Goal: Feedback & Contribution: Leave review/rating

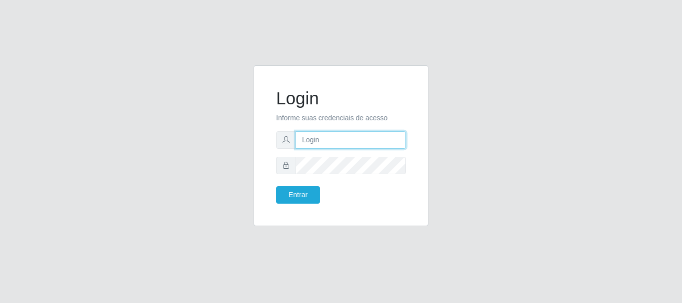
click at [313, 142] on input "text" at bounding box center [351, 139] width 110 height 17
type input "ritaiwof@B5"
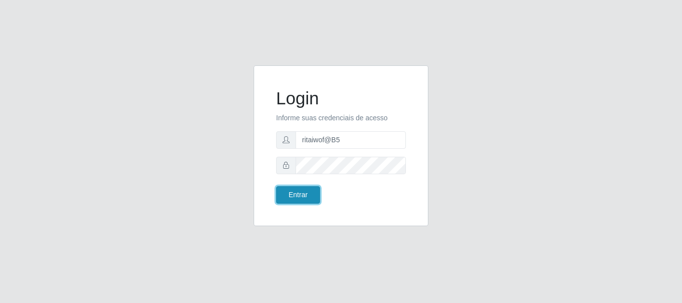
click at [295, 198] on button "Entrar" at bounding box center [298, 194] width 44 height 17
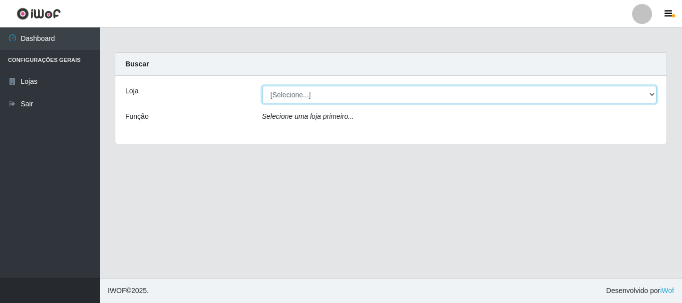
click at [450, 86] on select "[Selecione...] Bemais Supermercados - B5 Anatólia" at bounding box center [459, 94] width 395 height 17
select select "405"
click at [262, 86] on select "[Selecione...] Bemais Supermercados - B5 Anatólia" at bounding box center [459, 94] width 395 height 17
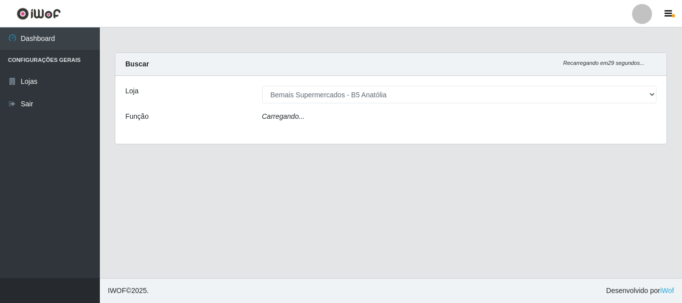
click at [392, 118] on div "Carregando..." at bounding box center [460, 118] width 410 height 14
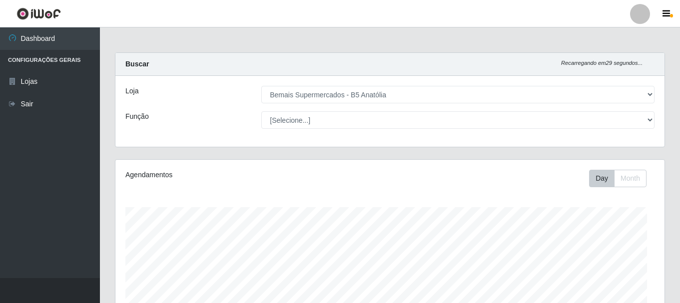
scroll to position [207, 549]
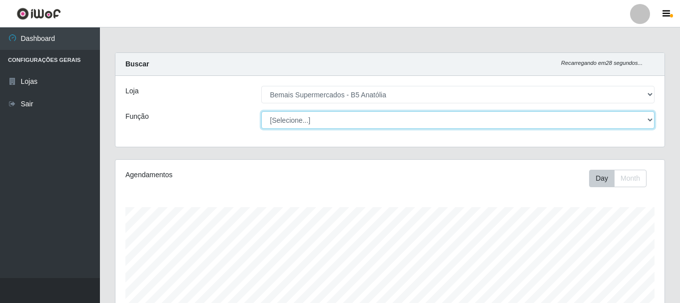
click at [391, 118] on select "[Selecione...] ASG ASG + ASG ++ Auxiliar de Estacionamento Auxiliar de Estacion…" at bounding box center [457, 119] width 393 height 17
select select "82"
click at [261, 111] on select "[Selecione...] ASG ASG + ASG ++ Auxiliar de Estacionamento Auxiliar de Estacion…" at bounding box center [457, 119] width 393 height 17
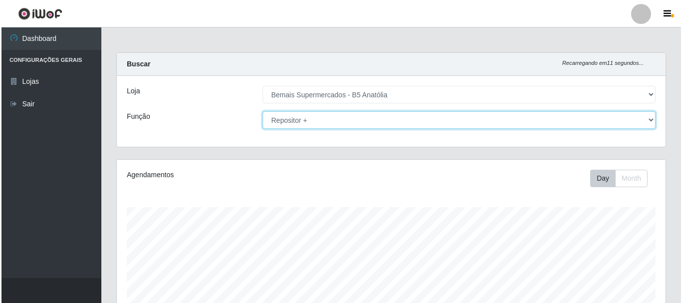
scroll to position [234, 0]
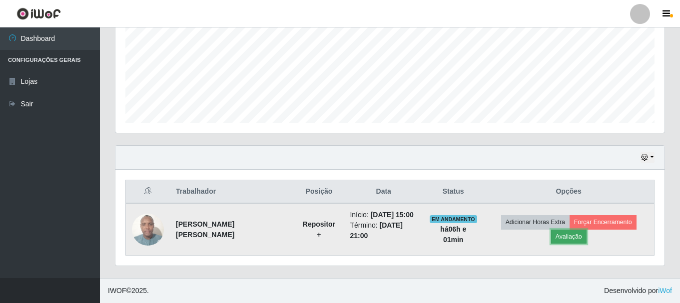
click at [561, 233] on button "Avaliação" at bounding box center [568, 237] width 35 height 14
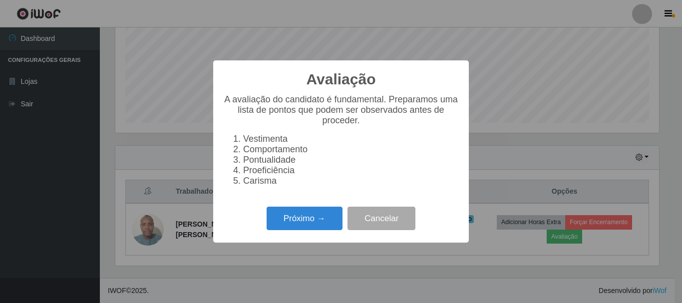
scroll to position [207, 544]
click at [326, 226] on button "Próximo →" at bounding box center [305, 218] width 76 height 23
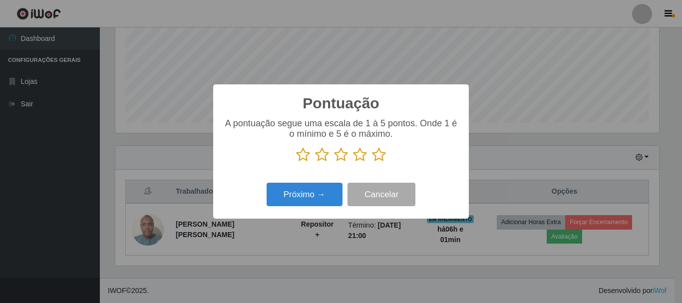
scroll to position [499341, 499004]
click at [378, 155] on icon at bounding box center [379, 154] width 14 height 15
click at [372, 162] on input "radio" at bounding box center [372, 162] width 0 height 0
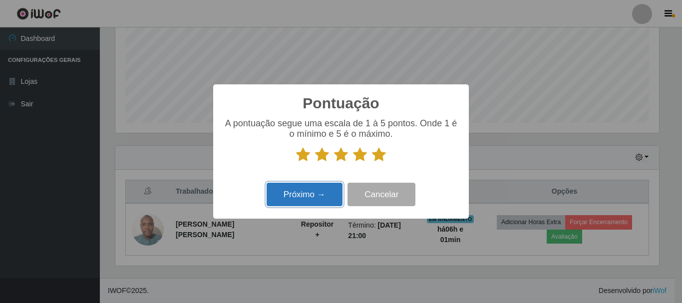
click at [320, 201] on button "Próximo →" at bounding box center [305, 194] width 76 height 23
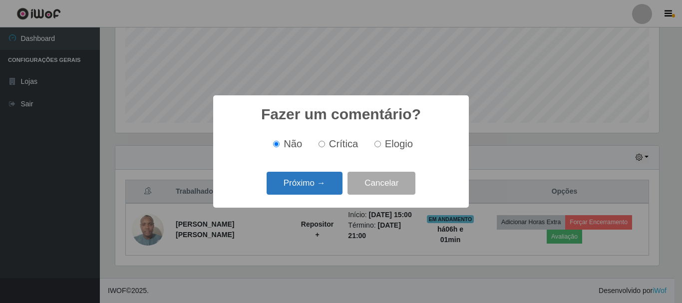
drag, startPoint x: 326, startPoint y: 203, endPoint x: 328, endPoint y: 192, distance: 10.7
click at [327, 202] on div "Fazer um comentário? × Não Crítica Elogio Próximo → Cancelar" at bounding box center [341, 151] width 256 height 112
click at [328, 183] on button "Próximo →" at bounding box center [305, 183] width 76 height 23
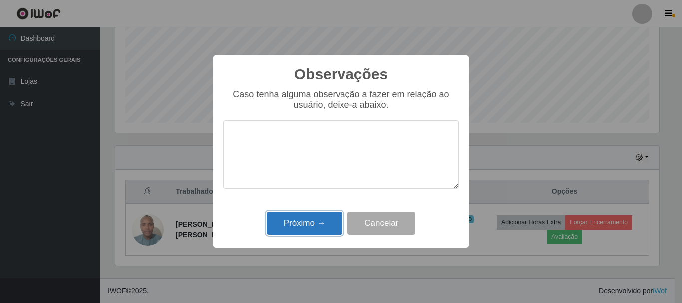
click at [316, 217] on button "Próximo →" at bounding box center [305, 223] width 76 height 23
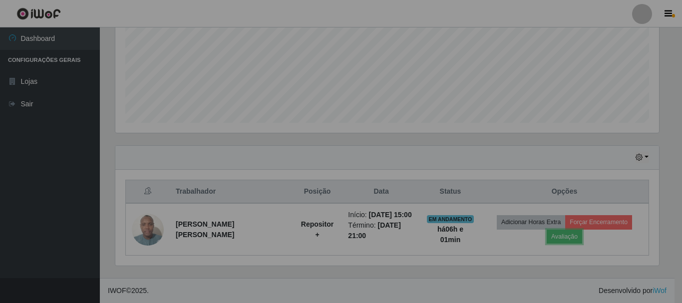
scroll to position [207, 549]
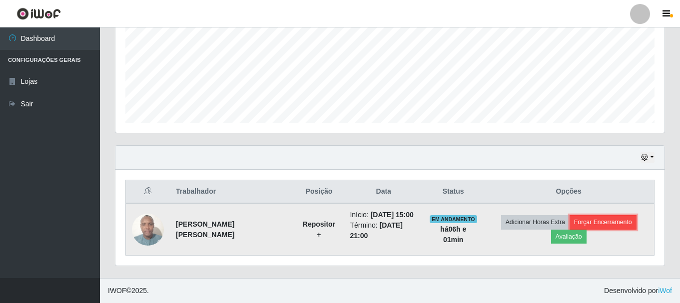
click at [587, 222] on button "Forçar Encerramento" at bounding box center [602, 222] width 67 height 14
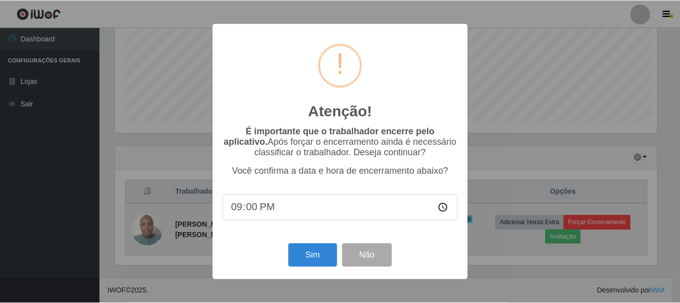
scroll to position [207, 544]
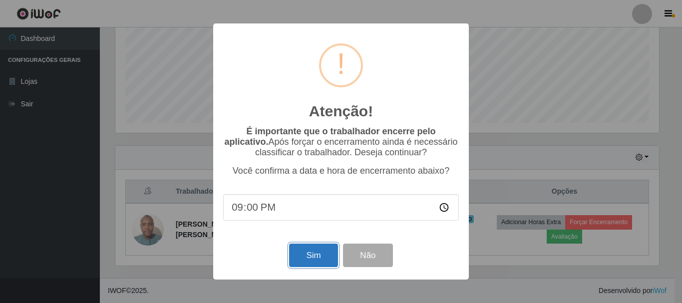
click at [319, 248] on button "Sim" at bounding box center [313, 255] width 48 height 23
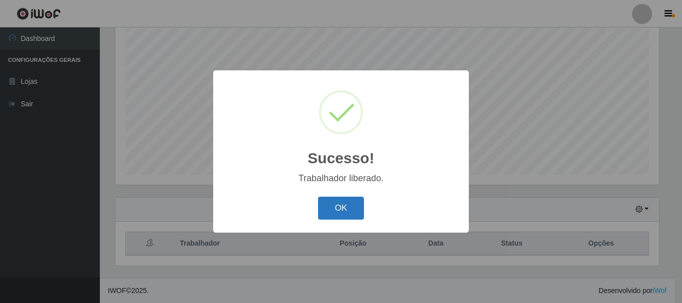
click at [338, 203] on button "OK" at bounding box center [341, 208] width 46 height 23
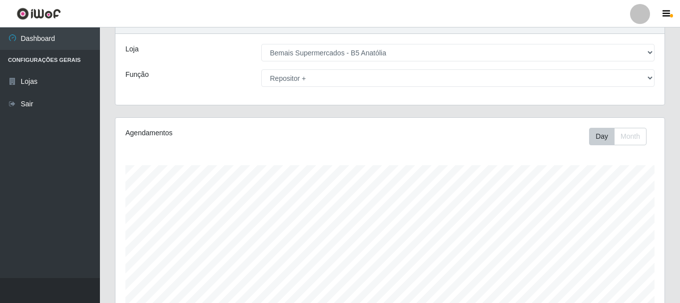
scroll to position [32, 0]
